Goal: Transaction & Acquisition: Book appointment/travel/reservation

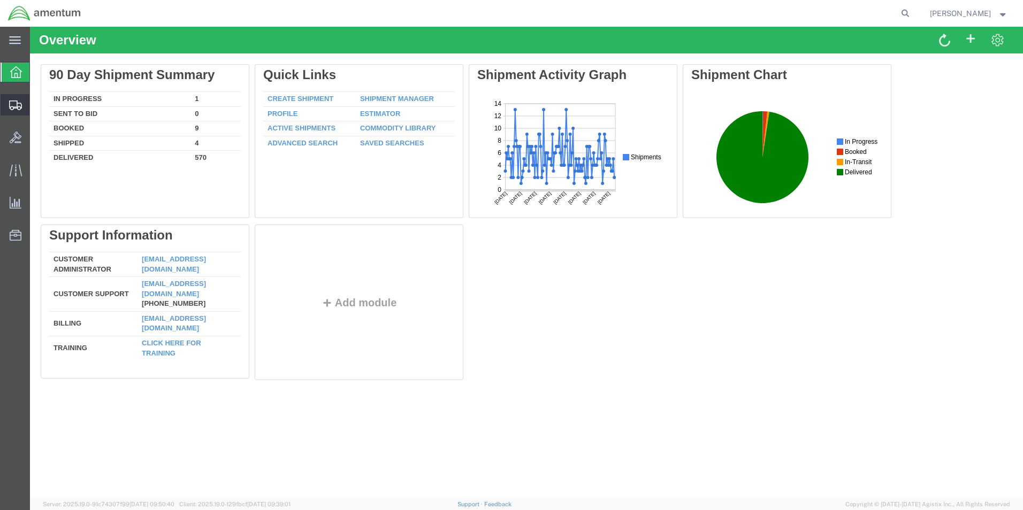
click at [0, 0] on span "Shipment Manager" at bounding box center [0, 0] width 0 height 0
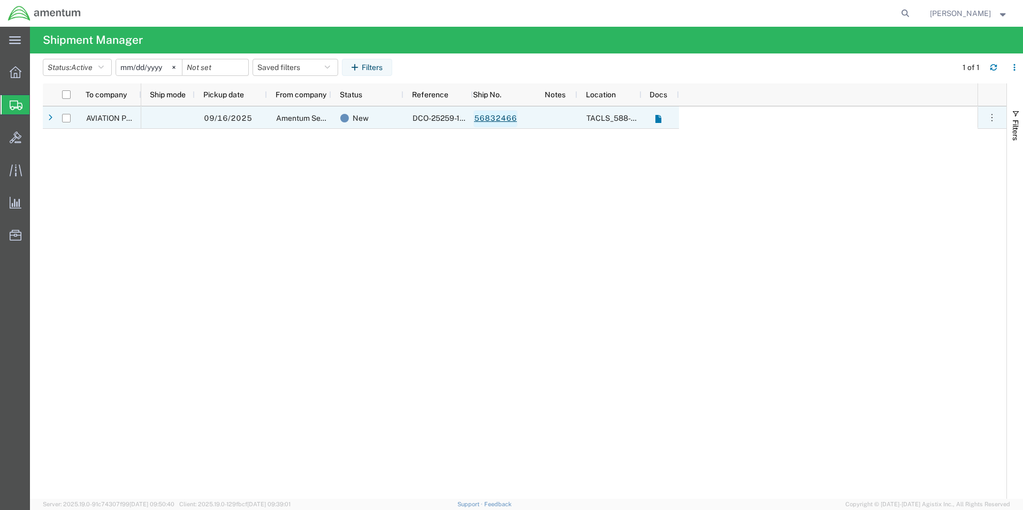
click at [494, 119] on link "56832466" at bounding box center [495, 118] width 44 height 17
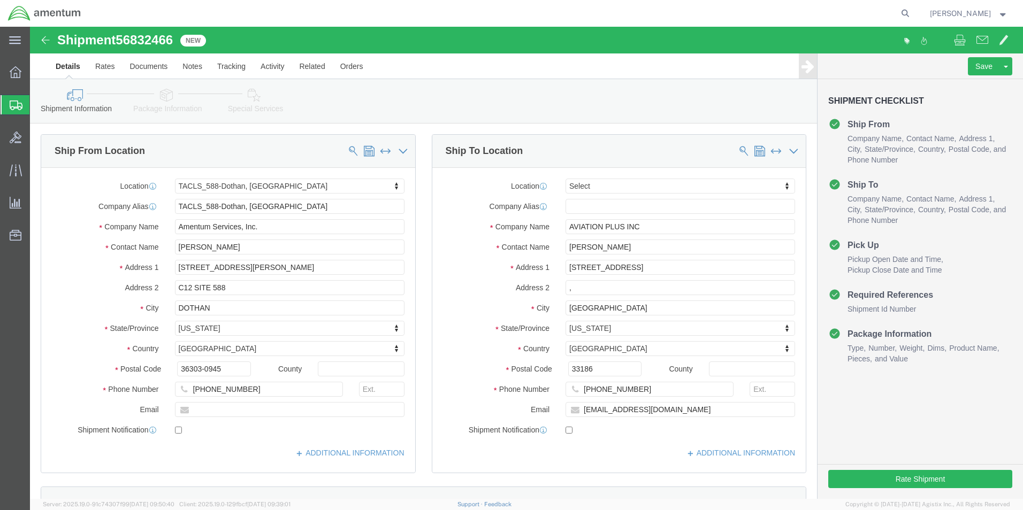
select select "42706"
select select
click button "Rate Shipment"
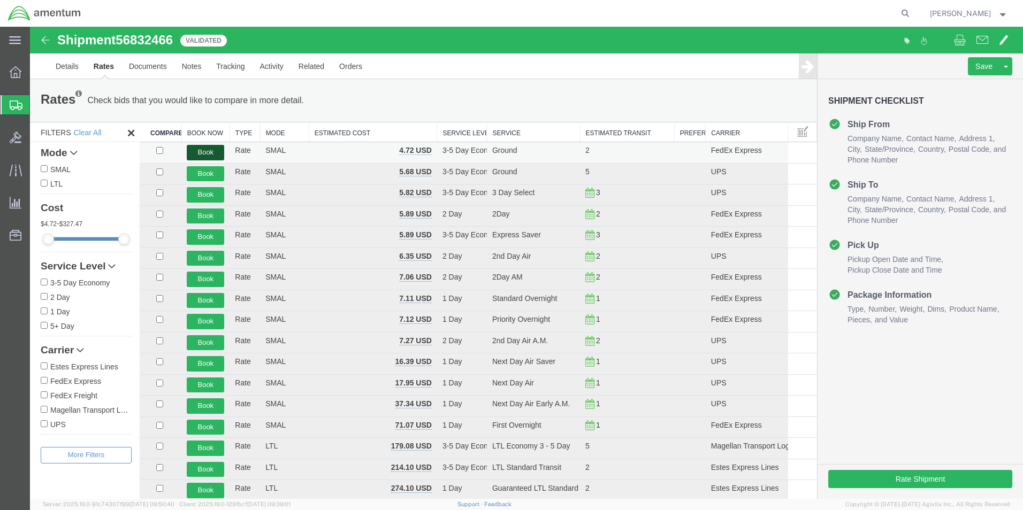
click at [206, 152] on button "Book" at bounding box center [205, 153] width 37 height 16
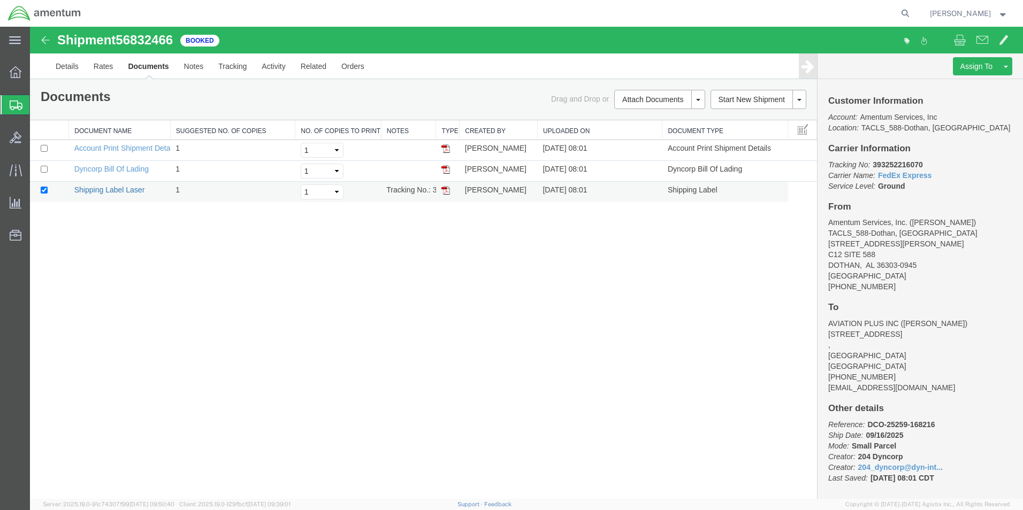
click at [123, 188] on link "Shipping Label Laser" at bounding box center [109, 190] width 71 height 9
